Goal: Task Accomplishment & Management: Use online tool/utility

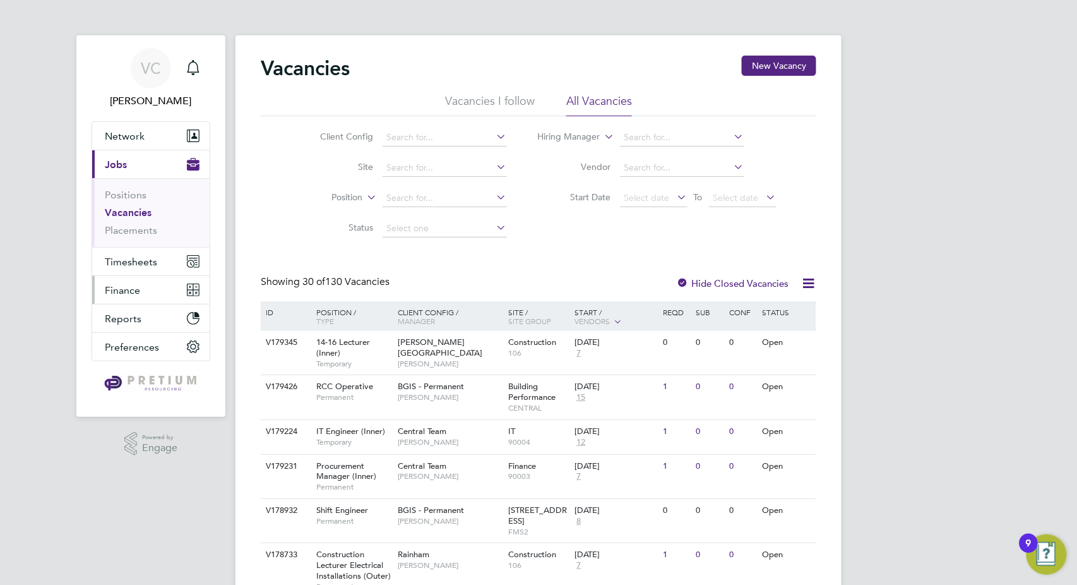
click at [129, 282] on button "Finance" at bounding box center [150, 290] width 117 height 28
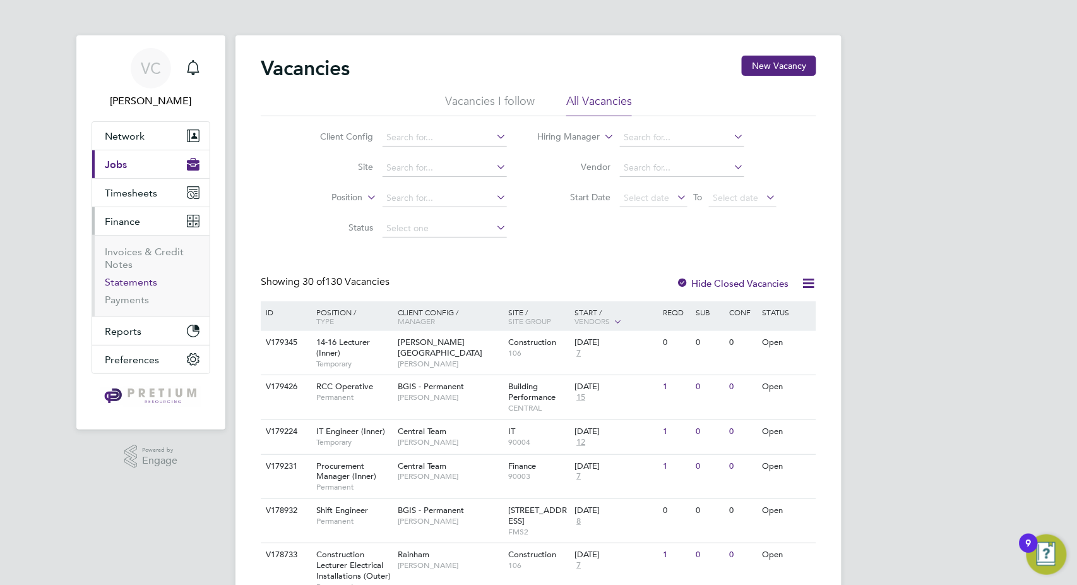
click at [139, 282] on link "Statements" at bounding box center [131, 282] width 52 height 12
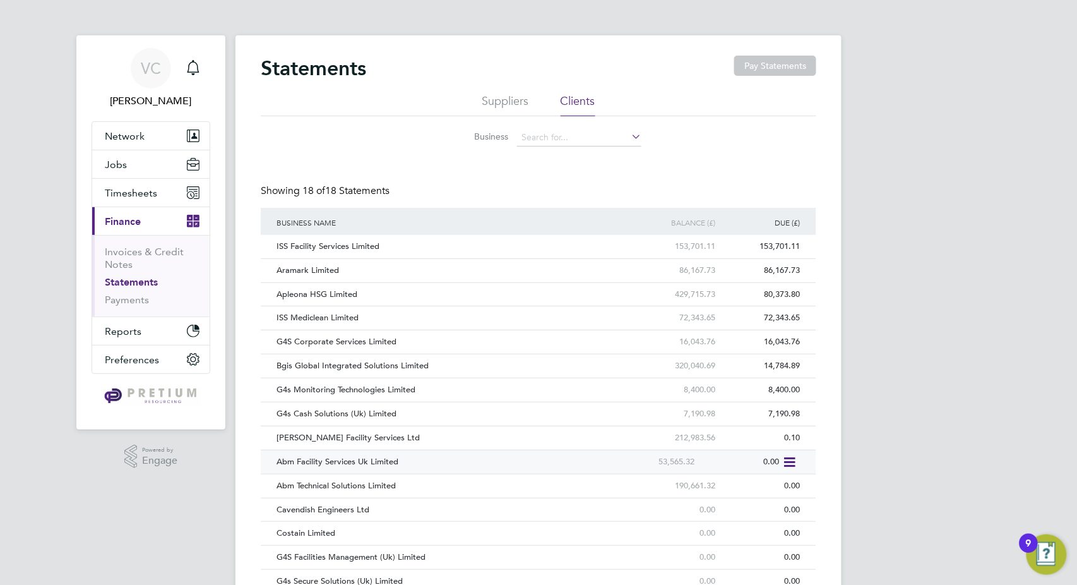
click at [527, 466] on div "Abm Facility Services Uk Limited" at bounding box center [443, 461] width 340 height 23
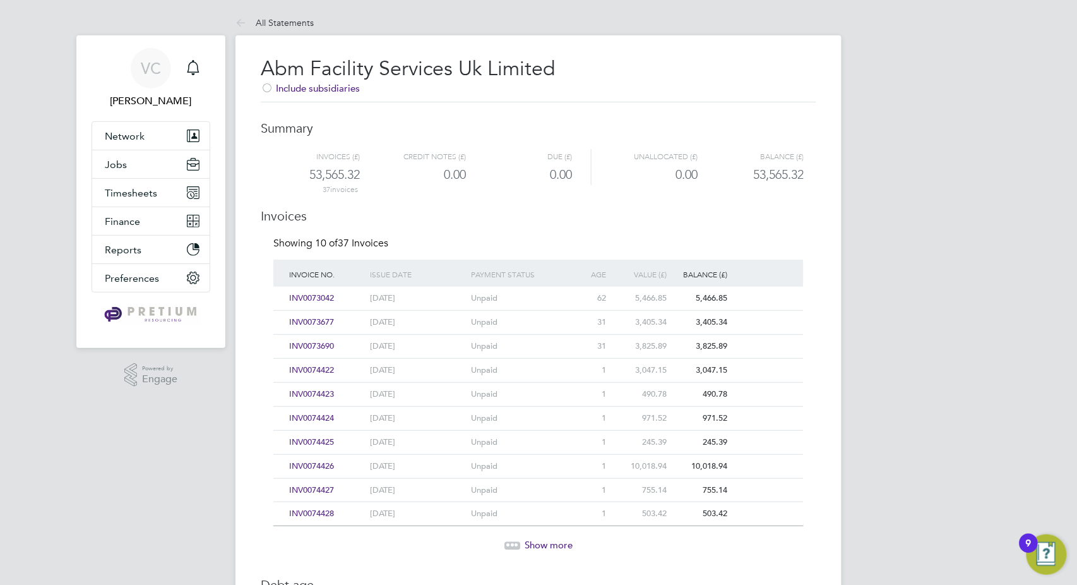
click at [329, 297] on span "INV0073042" at bounding box center [311, 297] width 45 height 11
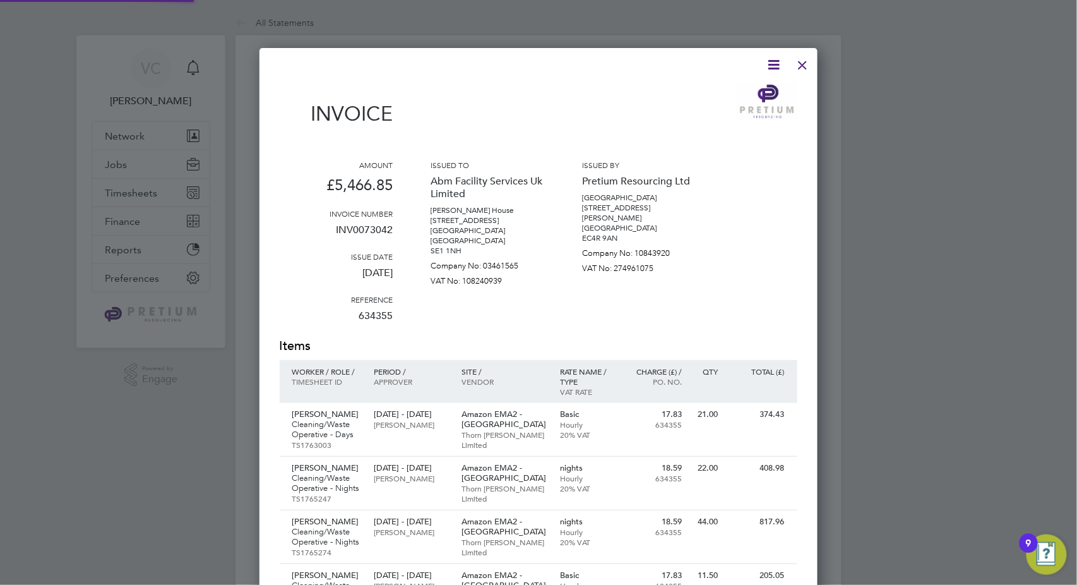
scroll to position [1195, 559]
click at [779, 58] on icon at bounding box center [775, 65] width 16 height 16
click at [726, 95] on li "Download Invoice" at bounding box center [736, 95] width 87 height 18
click at [803, 63] on div at bounding box center [803, 62] width 23 height 23
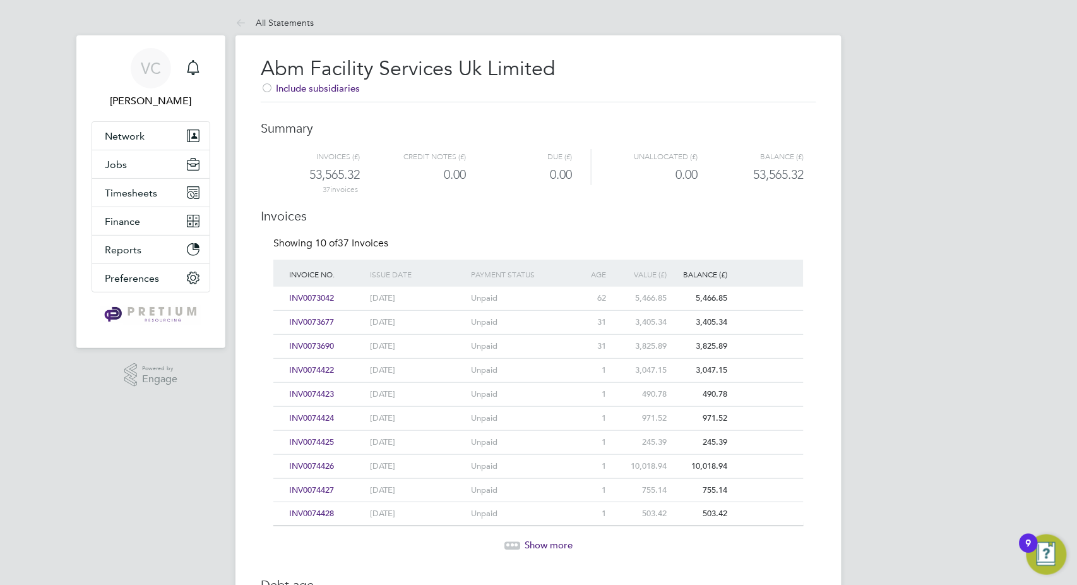
click at [357, 371] on div "INV0074422" at bounding box center [326, 370] width 81 height 23
click at [318, 320] on span "INV0073677" at bounding box center [311, 321] width 45 height 11
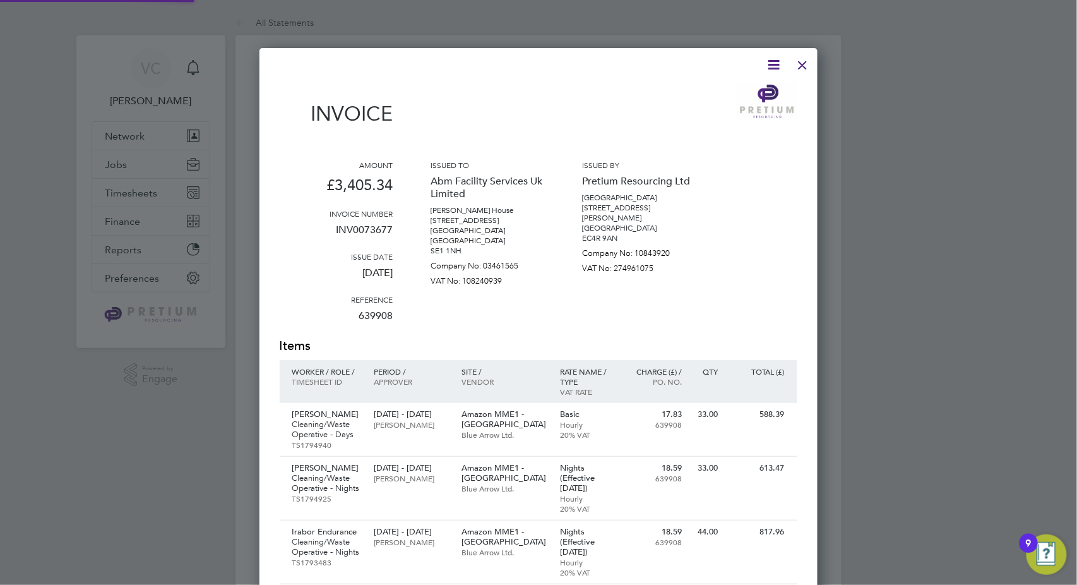
scroll to position [863, 559]
click at [775, 64] on icon at bounding box center [775, 65] width 16 height 16
click at [740, 91] on li "Download Invoice" at bounding box center [736, 95] width 87 height 18
click at [805, 63] on div at bounding box center [803, 62] width 23 height 23
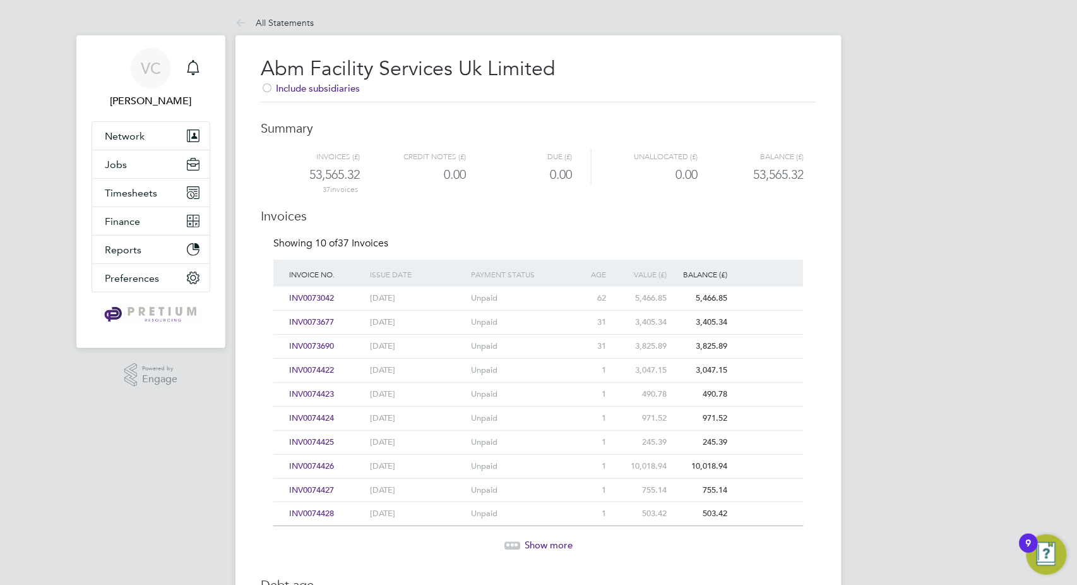
click at [329, 344] on span "INV0073690" at bounding box center [311, 345] width 45 height 11
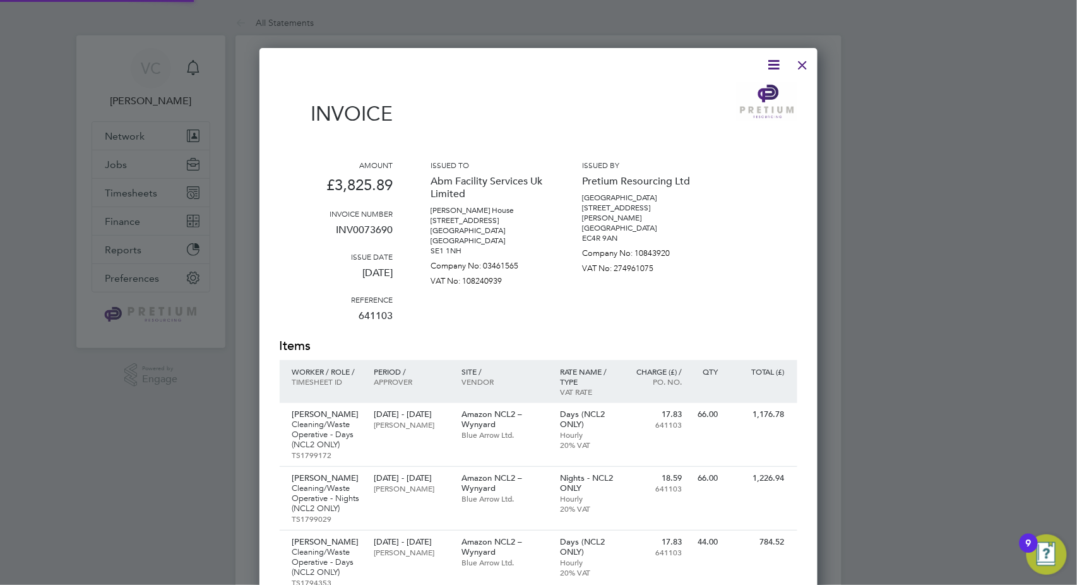
scroll to position [820, 559]
click at [775, 62] on icon at bounding box center [775, 65] width 16 height 16
click at [744, 93] on li "Download Invoice" at bounding box center [736, 95] width 87 height 18
click at [404, 403] on div "02 Aug - 08 Aug 2025 Lynne Morgan" at bounding box center [412, 419] width 88 height 33
click at [801, 61] on div at bounding box center [803, 62] width 23 height 23
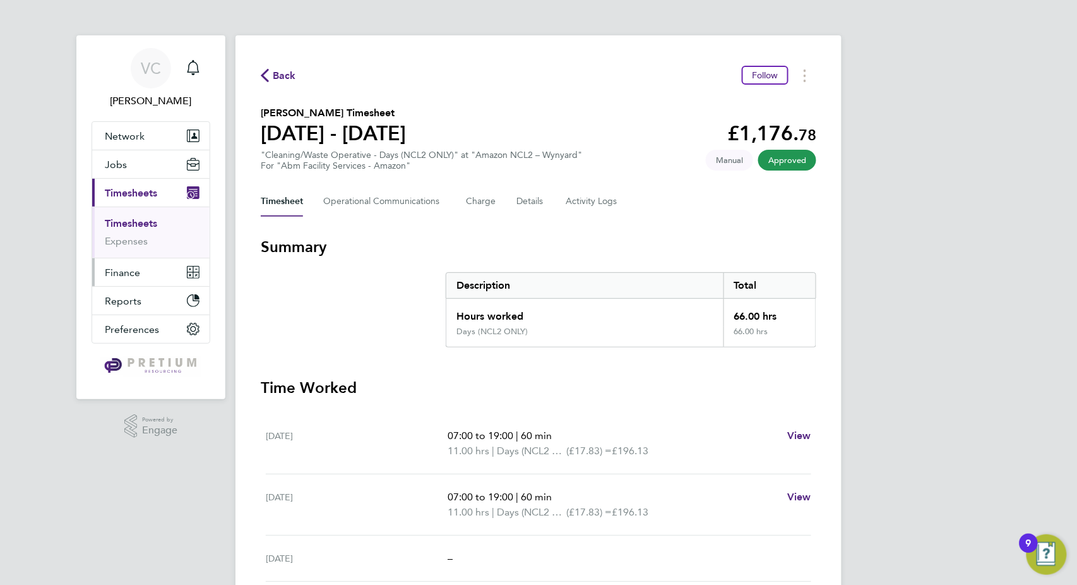
click at [128, 277] on span "Finance" at bounding box center [122, 272] width 35 height 12
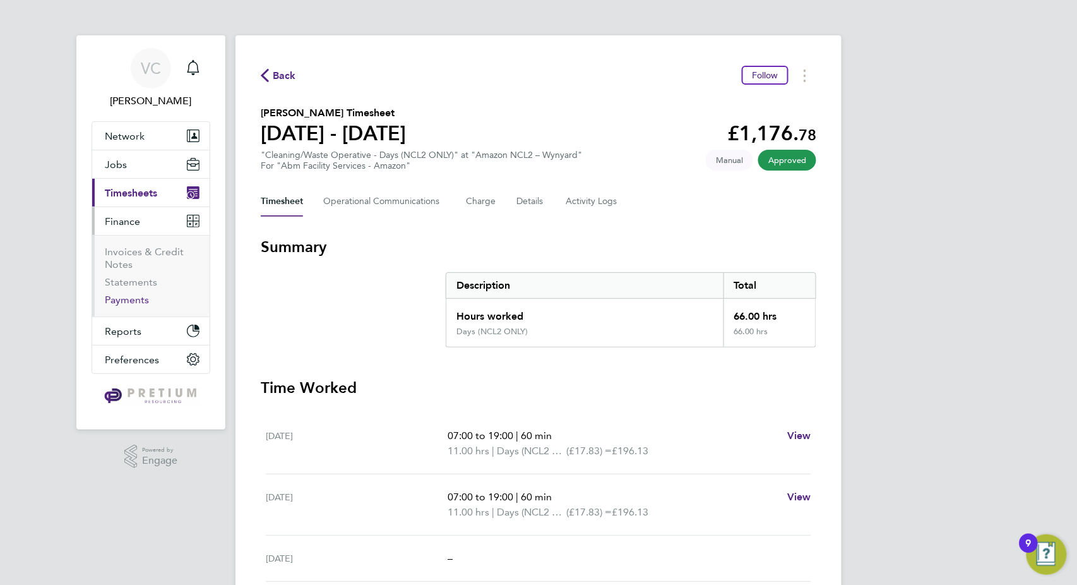
click at [131, 298] on link "Payments" at bounding box center [127, 300] width 44 height 12
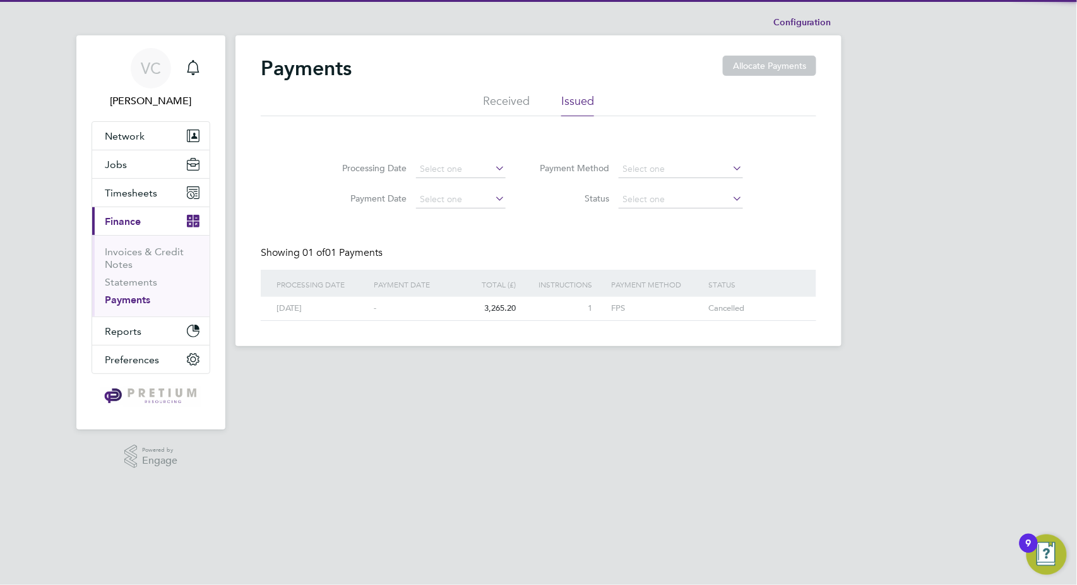
click at [501, 104] on li "Received" at bounding box center [506, 104] width 47 height 23
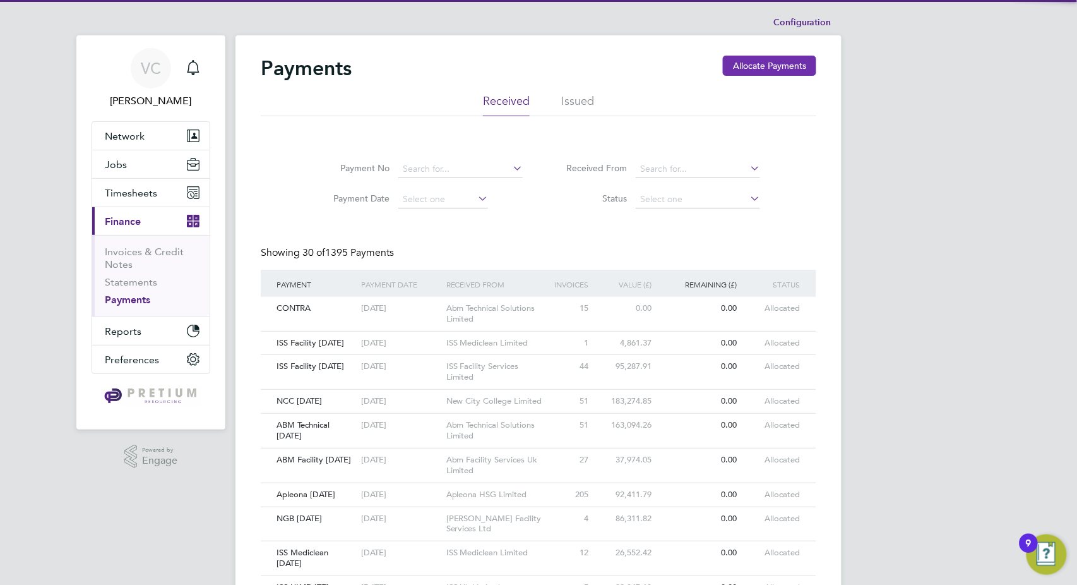
click at [785, 67] on button "Allocate Payments" at bounding box center [769, 66] width 93 height 20
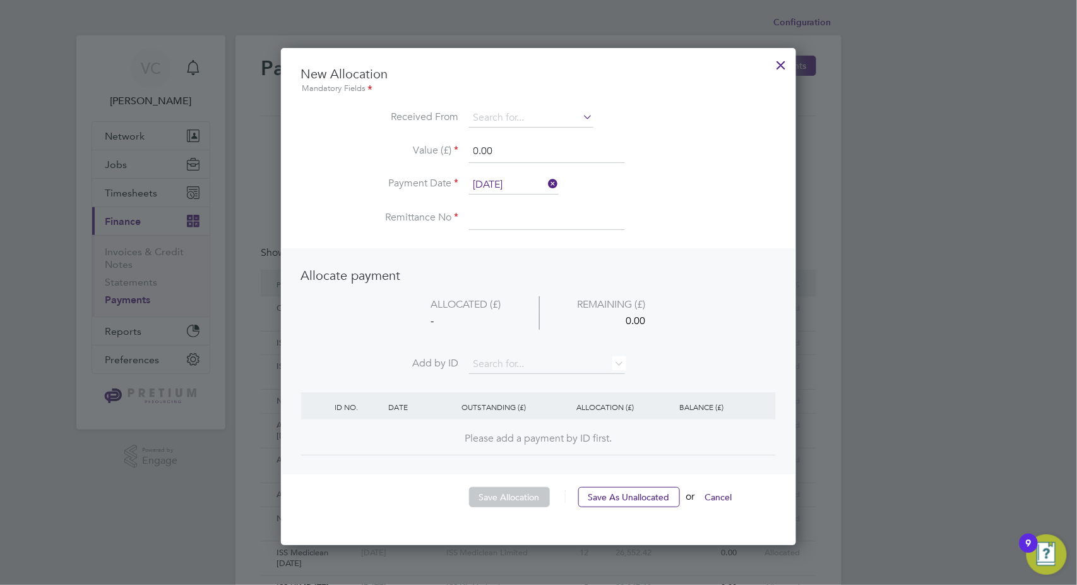
scroll to position [495, 516]
click at [525, 125] on input at bounding box center [531, 118] width 124 height 19
click at [536, 135] on li "ISS M ediclean Limited" at bounding box center [531, 135] width 125 height 17
type input "ISS Mediclean Limited"
drag, startPoint x: 517, startPoint y: 150, endPoint x: 448, endPoint y: 150, distance: 68.8
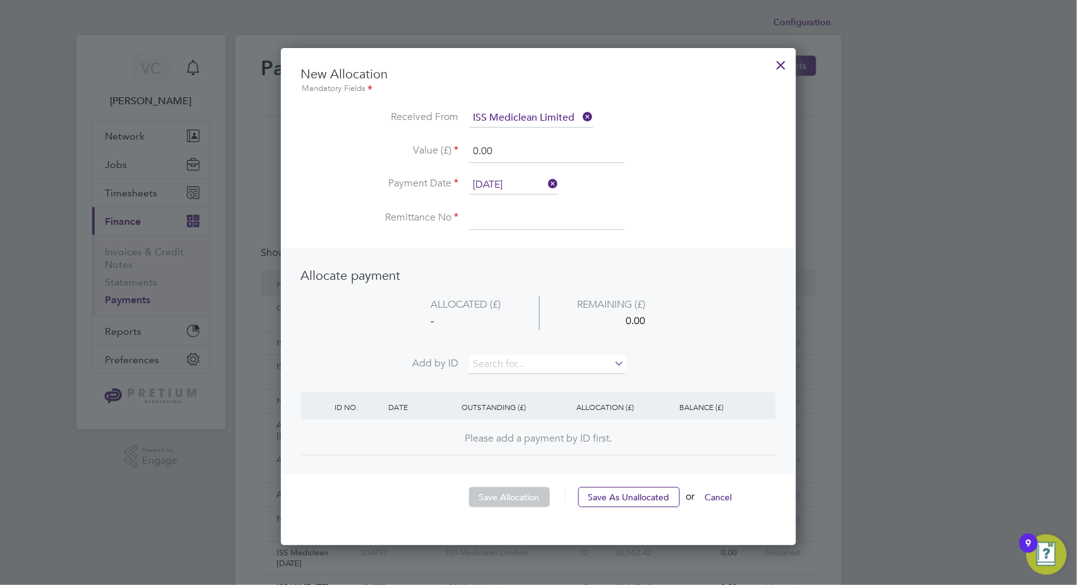
click at [447, 152] on li "Value (£) 0.00" at bounding box center [538, 157] width 475 height 35
type input "4806.41"
click at [530, 213] on input at bounding box center [547, 218] width 156 height 23
type input "WRITE OFF DUE TO MISSING CREDIT NOTE"
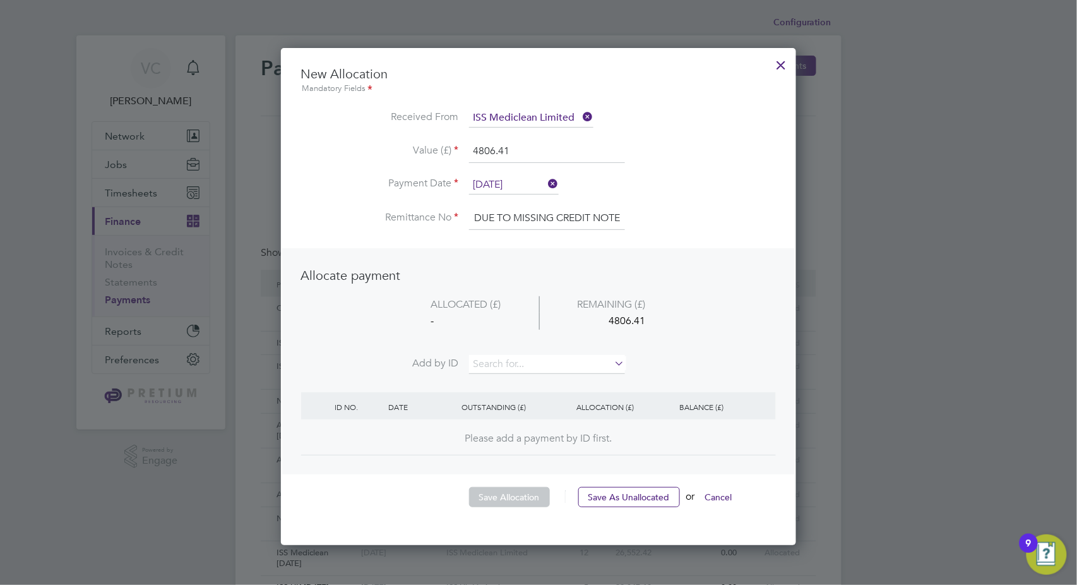
scroll to position [0, 0]
click at [528, 362] on input at bounding box center [547, 364] width 156 height 19
type input "7169"
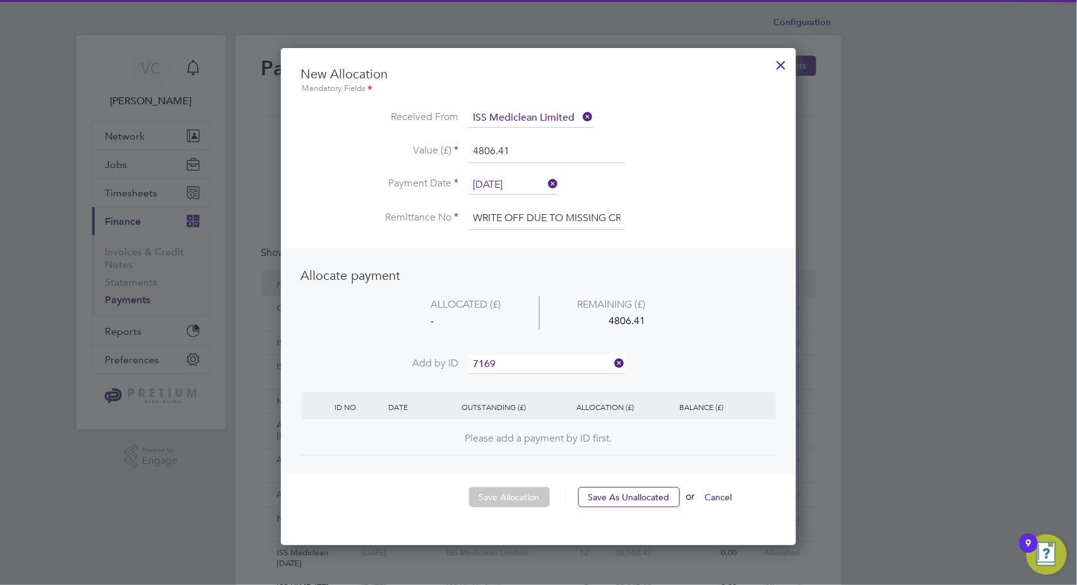
click at [522, 379] on b "7169" at bounding box center [515, 380] width 20 height 11
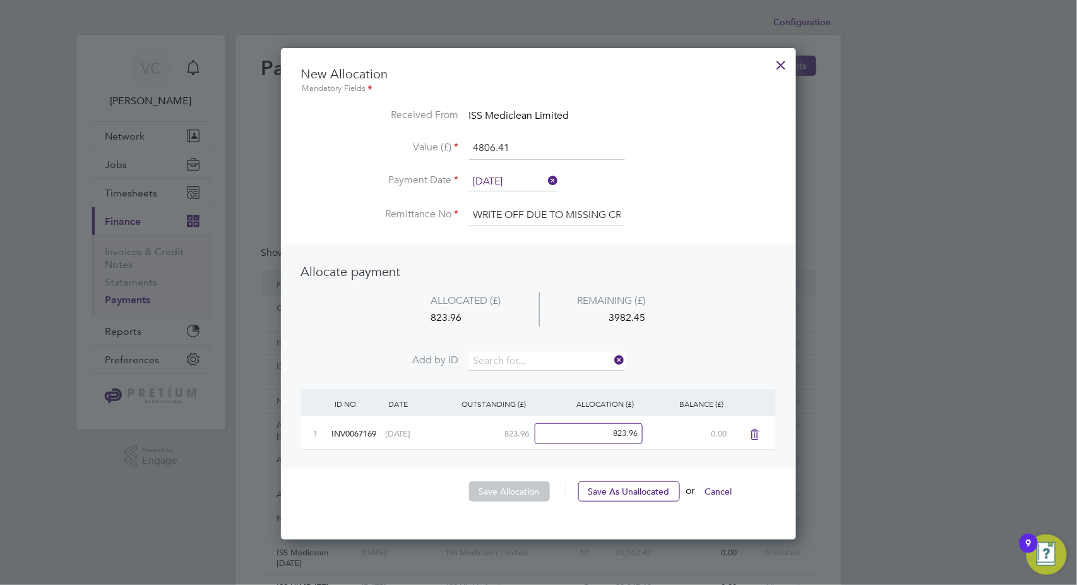
drag, startPoint x: 520, startPoint y: 146, endPoint x: 389, endPoint y: 135, distance: 131.8
click at [389, 135] on ul "New Allocation Mandatory Fields Received From ISS Mediclean Limited Value (£) 4…" at bounding box center [538, 152] width 475 height 173
click at [522, 365] on input at bounding box center [547, 361] width 156 height 19
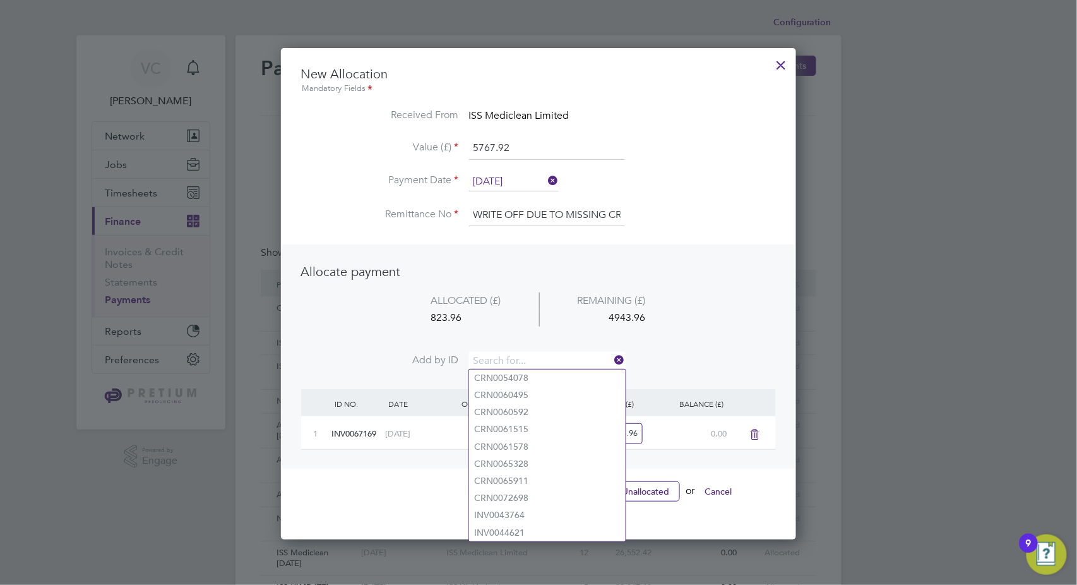
click at [395, 317] on div "823.96" at bounding box center [466, 317] width 146 height 17
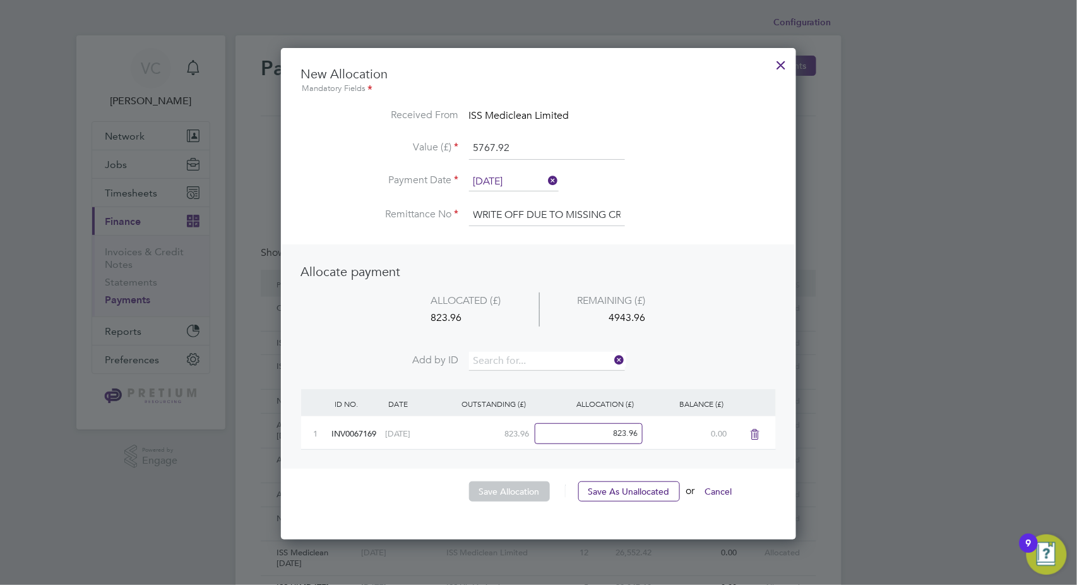
click at [527, 151] on input "5767.92" at bounding box center [547, 148] width 156 height 23
type input "5767.69"
click at [522, 357] on input at bounding box center [547, 361] width 156 height 19
type input "66142"
click at [527, 373] on li "INV00 66142" at bounding box center [547, 377] width 157 height 17
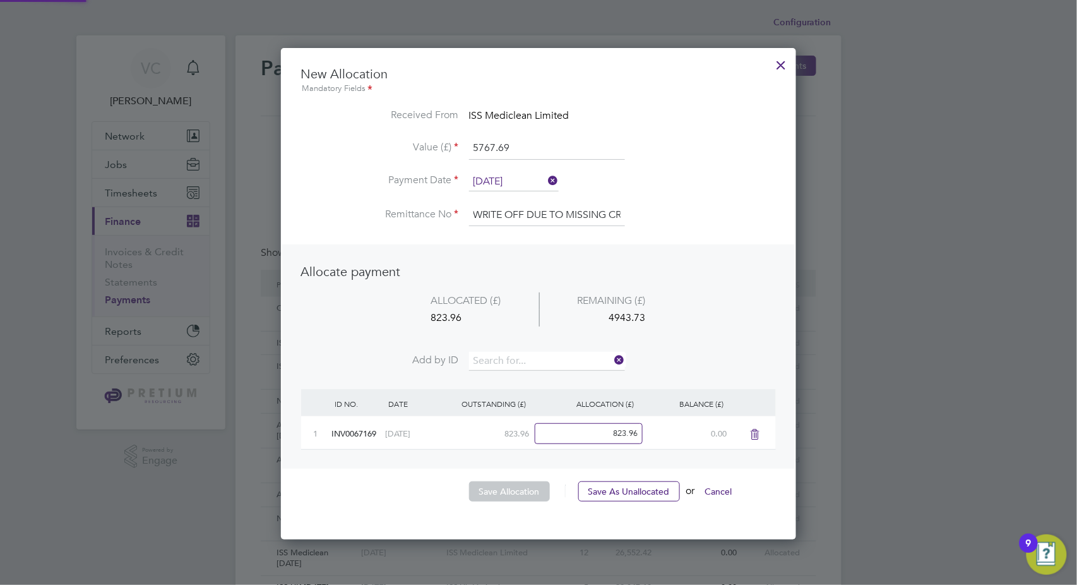
scroll to position [524, 516]
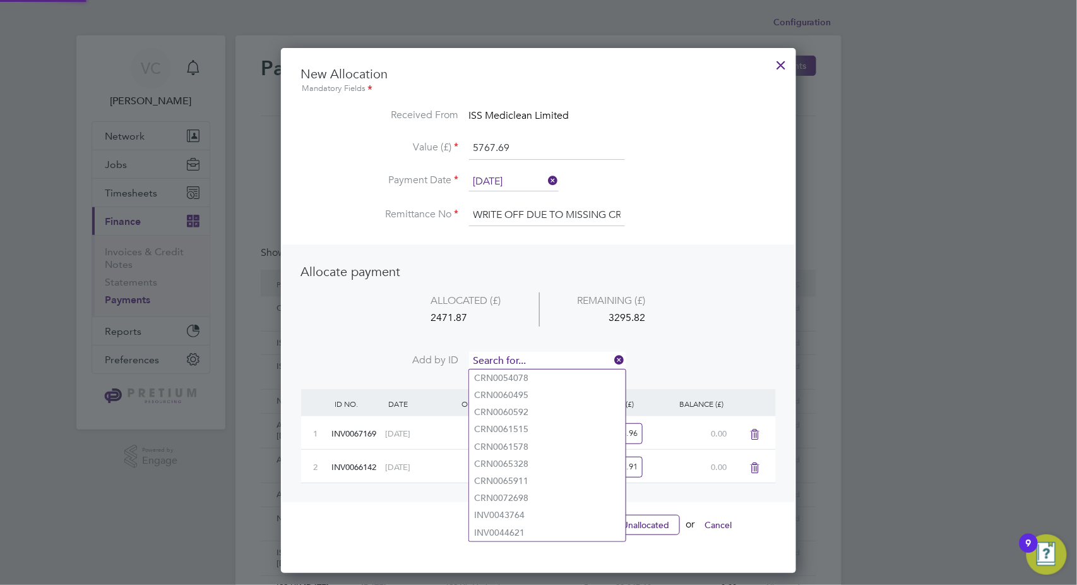
click at [515, 359] on input at bounding box center [547, 361] width 156 height 19
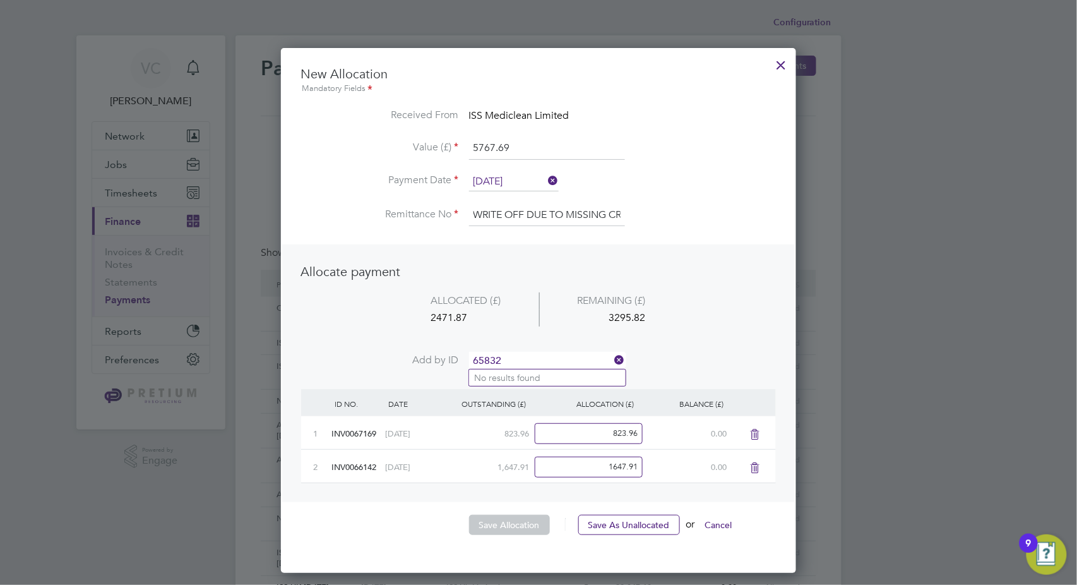
type input "65832"
click at [528, 373] on li "No results found" at bounding box center [547, 377] width 157 height 16
click at [515, 354] on input at bounding box center [547, 361] width 156 height 19
type input "65835"
click at [523, 374] on b "65835" at bounding box center [512, 378] width 25 height 11
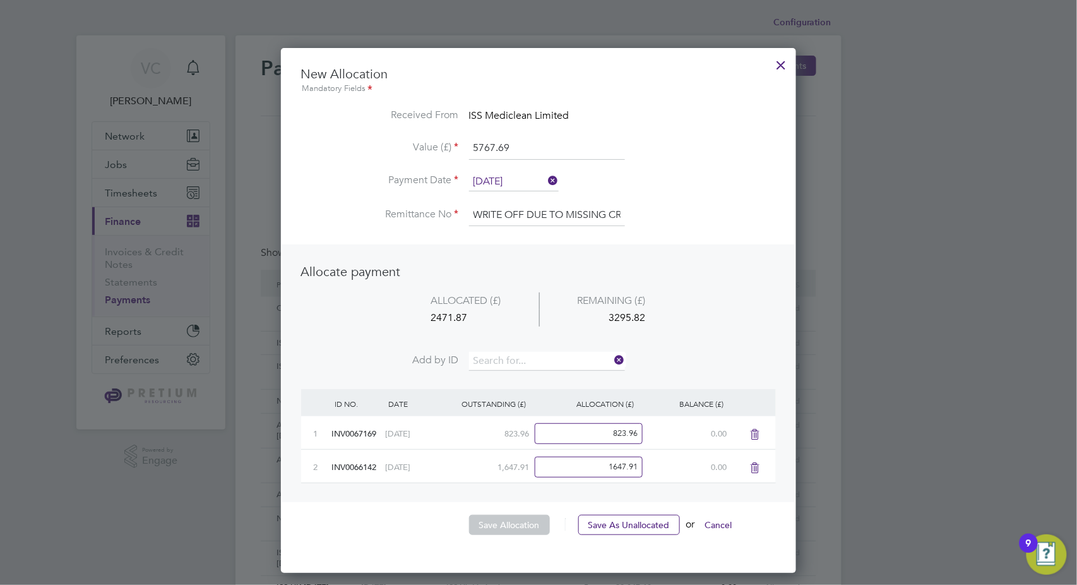
scroll to position [558, 516]
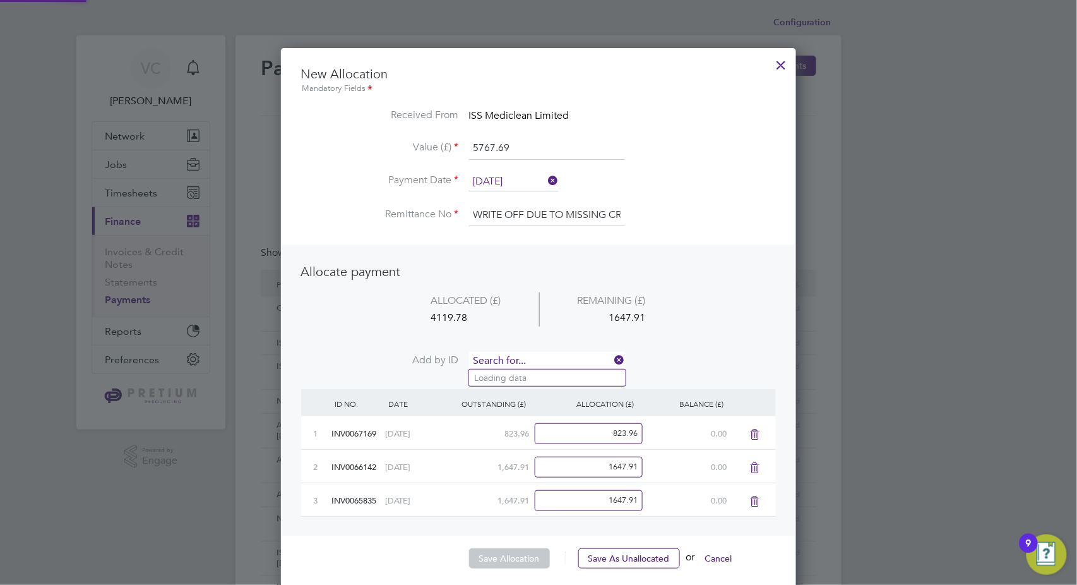
click at [500, 361] on input at bounding box center [547, 361] width 156 height 19
type input "5473"
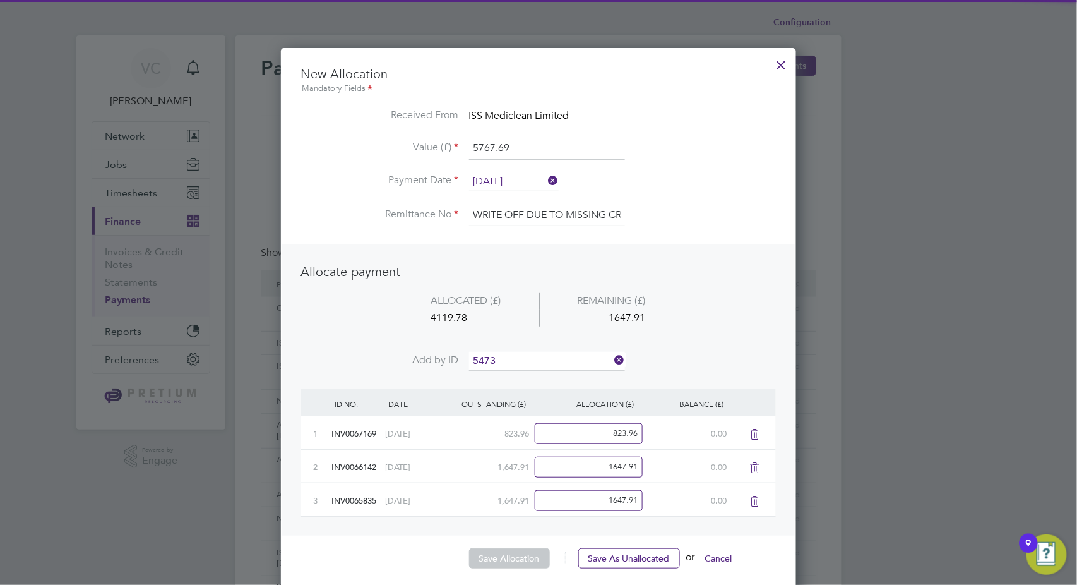
click at [539, 375] on li "INV006 5473" at bounding box center [547, 377] width 157 height 17
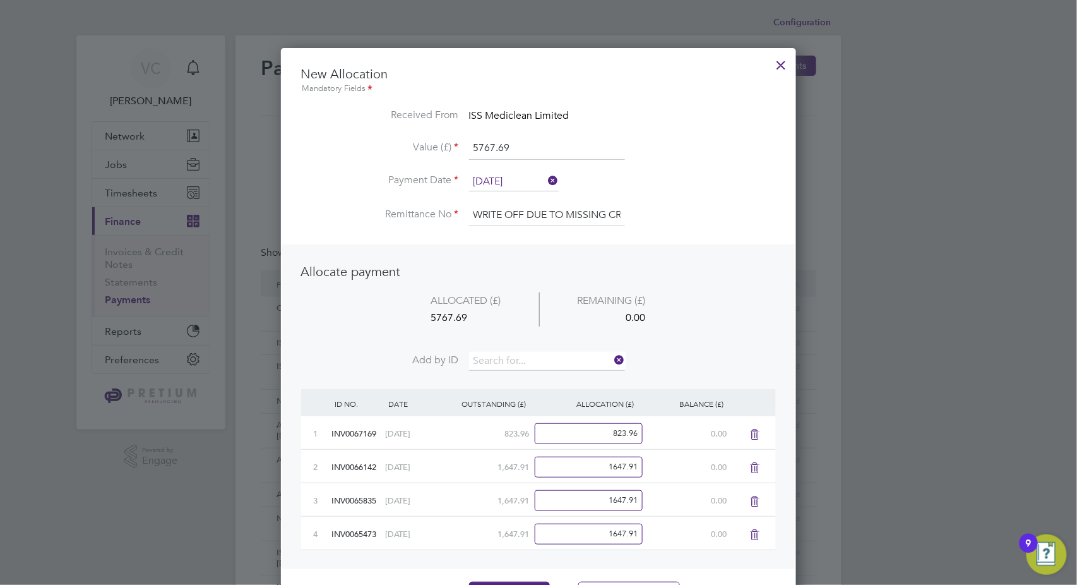
click at [734, 323] on li "ALLOCATED (£) REMAINING (£) 5767.69 0.00" at bounding box center [538, 321] width 475 height 59
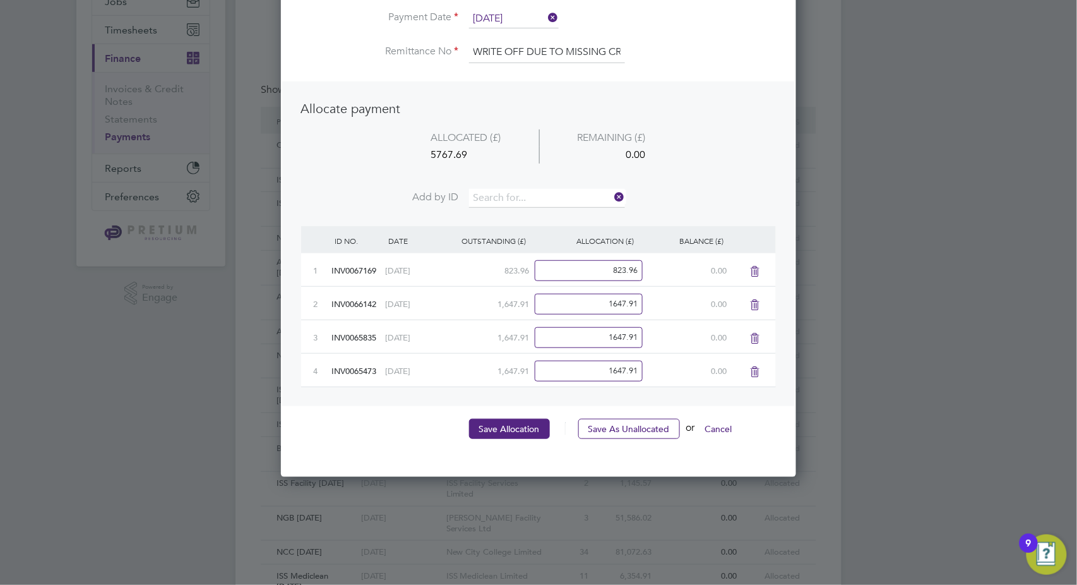
scroll to position [168, 0]
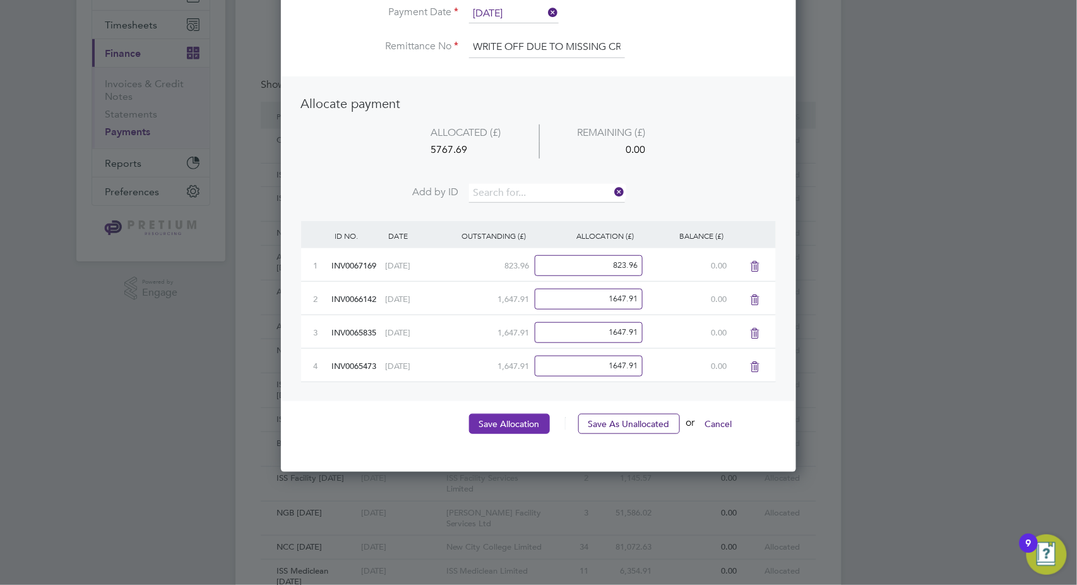
click at [517, 429] on button "Save Allocation" at bounding box center [509, 424] width 81 height 20
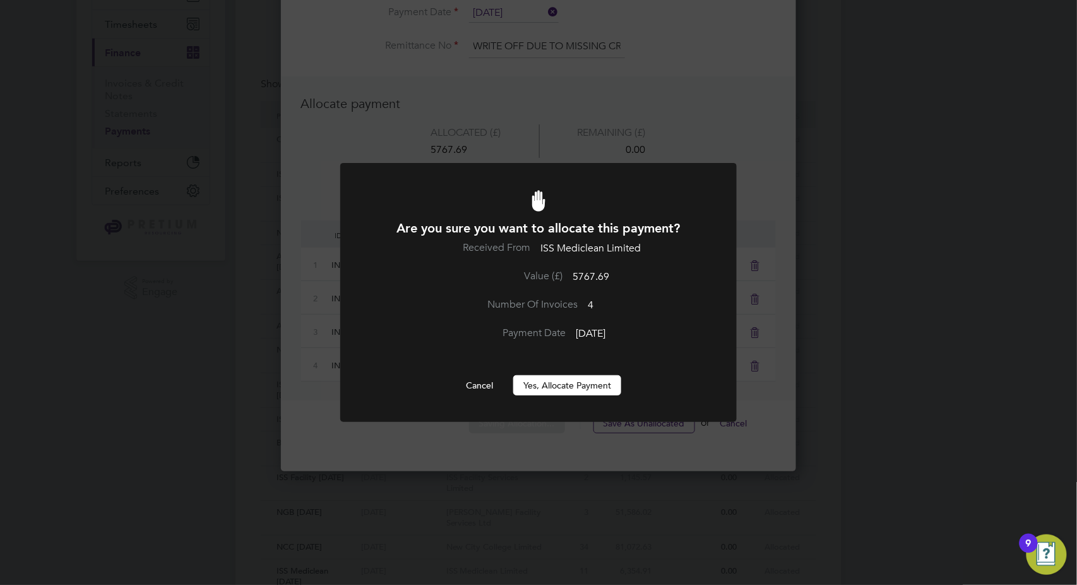
click at [567, 385] on button "Yes, Allocate Payment" at bounding box center [567, 385] width 108 height 20
